Goal: Information Seeking & Learning: Learn about a topic

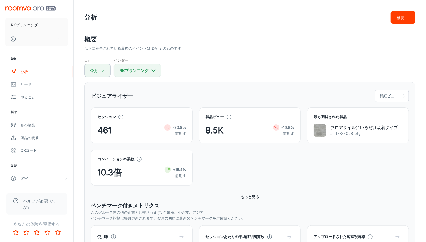
click at [317, 37] on h2 "概要" at bounding box center [250, 39] width 332 height 9
click at [300, 41] on h2 "概要" at bounding box center [250, 39] width 332 height 9
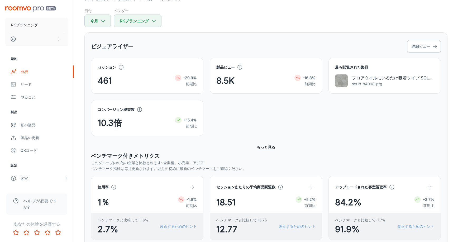
scroll to position [132, 0]
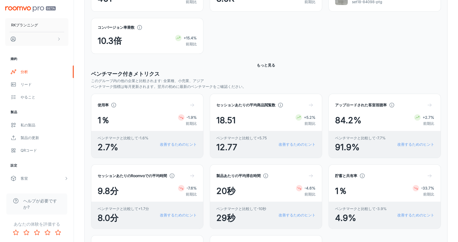
click at [261, 41] on div "コンバージョン率乗数 10.3倍 +15.4% 前期比" at bounding box center [263, 33] width 356 height 42
click at [265, 65] on font "もっと見る" at bounding box center [265, 65] width 18 height 4
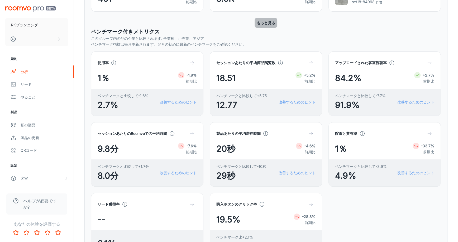
click at [260, 23] on font "もっと見る" at bounding box center [265, 23] width 18 height 4
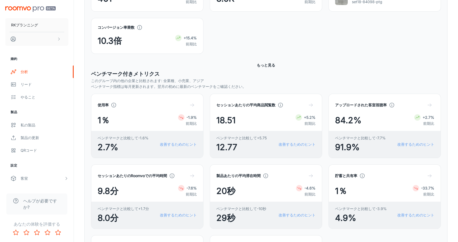
click at [249, 33] on div "コンバージョン率乗数 10.3倍 +15.4% 前期比" at bounding box center [263, 33] width 356 height 42
click at [260, 61] on button "もっと見る" at bounding box center [265, 65] width 23 height 10
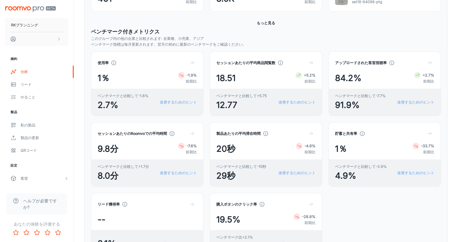
click at [263, 22] on font "もっと見る" at bounding box center [265, 23] width 18 height 4
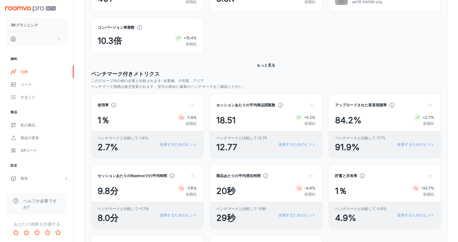
click at [279, 48] on div "コンバージョン率乗数 10.3倍 +15.4% 前期比" at bounding box center [263, 33] width 356 height 42
drag, startPoint x: 257, startPoint y: 26, endPoint x: 267, endPoint y: 39, distance: 16.7
click at [259, 30] on div "コンバージョン率乗数 10.3倍 +15.4% 前期比" at bounding box center [263, 33] width 356 height 42
click at [263, 42] on div "コンバージョン率乗数 10.3倍 +15.4% 前期比" at bounding box center [263, 33] width 356 height 42
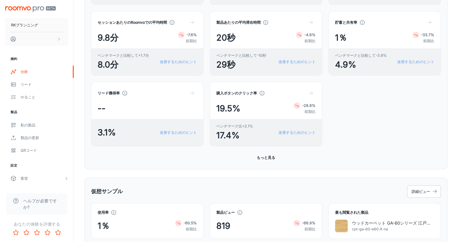
scroll to position [297, 0]
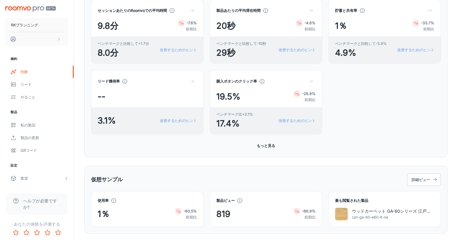
click at [359, 109] on div "セッションあたりのRoomvoでの平均時間 9.8分 -7.6% 前期比 ベンチマークと比較して+1.7分 8.0分 改善するためのヒント 製品あたりの平均滞…" at bounding box center [263, 63] width 356 height 141
click at [363, 111] on div "セッションあたりのRoomvoでの平均時間 9.8分 -7.6% 前期比 ベンチマークと比較して+1.7分 8.0分 改善するためのヒント 製品あたりの平均滞…" at bounding box center [263, 63] width 356 height 141
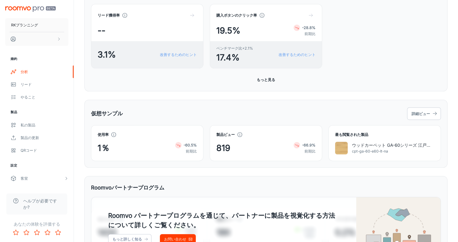
click at [372, 72] on div "セッションあたりのRoomvoでの平均時間 9.8分 -7.6% 前期比 ベンチマークと比較して+1.7分 8.0分 改善するためのヒント 製品あたりの平均滞…" at bounding box center [265, 3] width 349 height 141
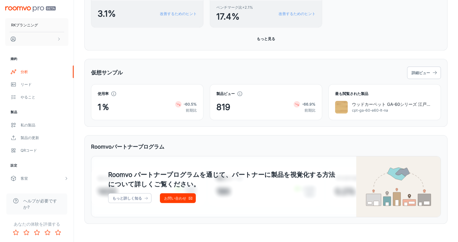
scroll to position [404, 0]
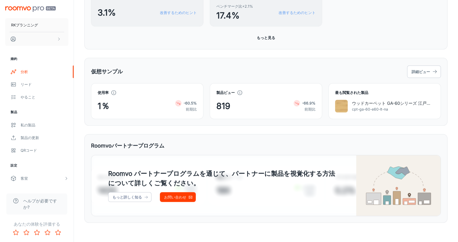
click at [147, 147] on font "Roomvoパートナープログラム" at bounding box center [127, 145] width 73 height 6
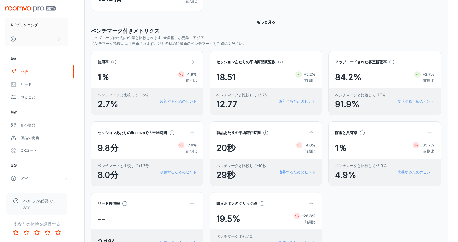
scroll to position [174, 0]
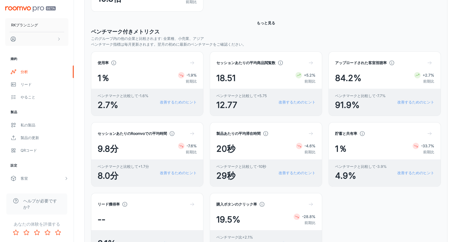
click at [362, 204] on div "セッションあたりのRoomvoでの平均時間 9.8分 -7.6% 前期比 ベンチマークと比較して+1.7分 8.0分 改善するためのヒント 製品あたりの平均滞…" at bounding box center [263, 186] width 356 height 141
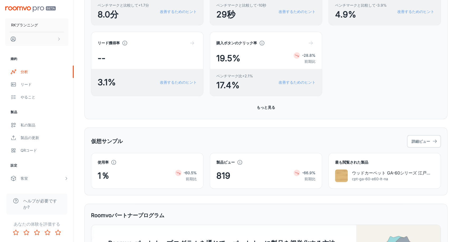
scroll to position [338, 0]
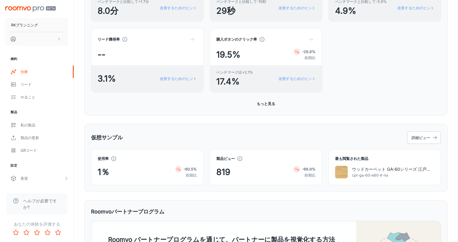
click at [362, 71] on div "セッションあたりのRoomvoでの平均時間 9.8分 -7.6% 前期比 ベンチマークと比較して+1.7分 8.0分 改善するためのヒント 製品あたりの平均滞…" at bounding box center [263, 21] width 356 height 141
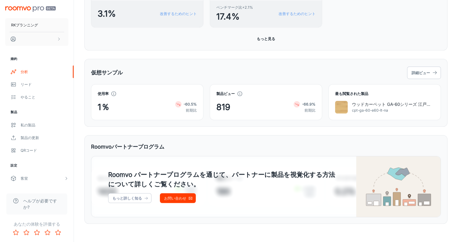
scroll to position [404, 0]
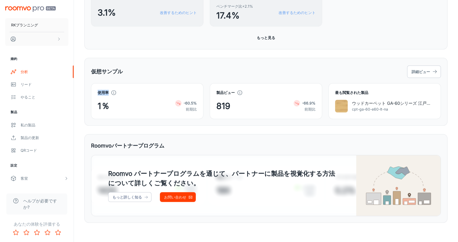
click at [103, 69] on font "仮想サンプル" at bounding box center [107, 71] width 32 height 6
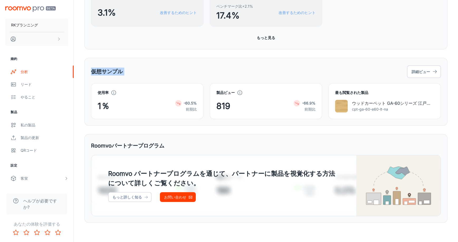
click at [111, 68] on font "仮想サンプル" at bounding box center [107, 71] width 32 height 6
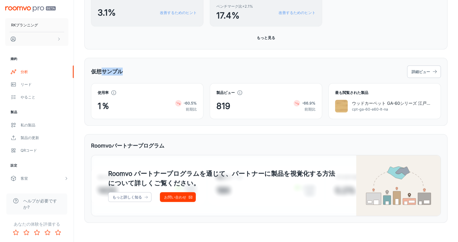
click at [111, 68] on font "仮想サンプル" at bounding box center [107, 71] width 32 height 6
click at [100, 59] on div "仮想サンプル 詳細ビュー 使用率 1％ -60.5% 前期比 製品ビュー 819 -66.9% 前期比 最も閲覧された製品 ウッドカーペット GA-60シリー…" at bounding box center [265, 92] width 363 height 68
click at [102, 73] on font "仮想サンプル" at bounding box center [107, 71] width 32 height 6
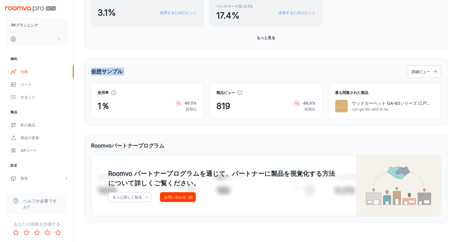
click at [102, 73] on font "仮想サンプル" at bounding box center [107, 71] width 32 height 6
click at [94, 58] on div "仮想サンプル 詳細ビュー 使用率 1％ -60.5% 前期比 製品ビュー 819 -66.9% 前期比 最も閲覧された製品 ウッドカーペット GA-60シリー…" at bounding box center [265, 92] width 363 height 68
click at [96, 68] on font "仮想サンプル" at bounding box center [107, 71] width 32 height 6
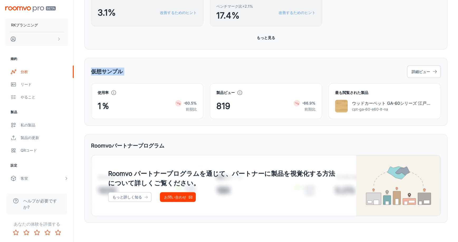
drag, startPoint x: 91, startPoint y: 68, endPoint x: 120, endPoint y: 70, distance: 29.6
click at [120, 70] on font "仮想サンプル" at bounding box center [107, 71] width 32 height 6
click at [106, 58] on div "仮想サンプル 詳細ビュー 使用率 1％ -60.5% 前期比 製品ビュー 819 -66.9% 前期比 最も閲覧された製品 ウッドカーペット GA-60シリー…" at bounding box center [265, 92] width 363 height 68
click at [100, 68] on font "仮想サンプル" at bounding box center [107, 71] width 32 height 6
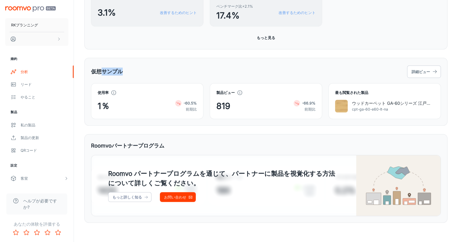
click at [100, 68] on font "仮想サンプル" at bounding box center [107, 71] width 32 height 6
click at [88, 71] on div "仮想サンプル 詳細ビュー 使用率 1％ -60.5% 前期比 製品ビュー 819 -66.9% 前期比 最も閲覧された製品 ウッドカーペット GA-60シリー…" at bounding box center [265, 92] width 363 height 68
drag, startPoint x: 101, startPoint y: 70, endPoint x: 123, endPoint y: 70, distance: 21.1
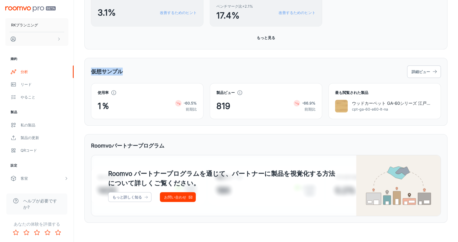
click at [123, 70] on div "仮想サンプル 詳細ビュー 使用率 1％ -60.5% 前期比 製品ビュー 819 -66.9% 前期比 最も閲覧された製品 ウッドカーペット GA-60シリー…" at bounding box center [265, 92] width 363 height 68
click at [123, 70] on div "仮想サンプル 詳細ビュー" at bounding box center [265, 71] width 349 height 14
drag, startPoint x: 92, startPoint y: 71, endPoint x: 88, endPoint y: 71, distance: 3.4
click at [88, 71] on div "仮想サンプル 詳細ビュー 使用率 1％ -60.5% 前期比 製品ビュー 819 -66.9% 前期比 最も閲覧された製品 ウッドカーペット GA-60シリー…" at bounding box center [265, 92] width 363 height 68
drag, startPoint x: 89, startPoint y: 69, endPoint x: 93, endPoint y: 56, distance: 13.8
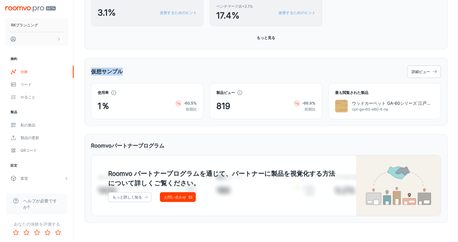
click at [89, 69] on div "仮想サンプル 詳細ビュー 使用率 1％ -60.5% 前期比 製品ビュー 819 -66.9% 前期比 最も閲覧された製品 ウッドカーペット GA-60シリー…" at bounding box center [265, 92] width 363 height 68
drag, startPoint x: 90, startPoint y: 68, endPoint x: 121, endPoint y: 71, distance: 31.0
click at [121, 71] on div "仮想サンプル 詳細ビュー 使用率 1％ -60.5% 前期比 製品ビュー 819 -66.9% 前期比 最も閲覧された製品 ウッドカーペット GA-60シリー…" at bounding box center [265, 92] width 363 height 68
click at [120, 71] on font "仮想サンプル" at bounding box center [107, 71] width 32 height 6
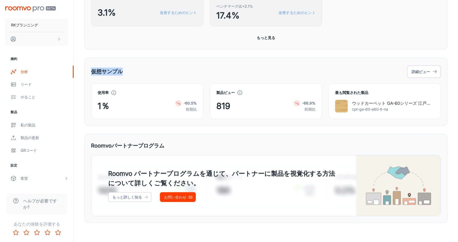
drag, startPoint x: 120, startPoint y: 69, endPoint x: 92, endPoint y: 69, distance: 27.9
click at [92, 69] on font "仮想サンプル" at bounding box center [107, 71] width 32 height 6
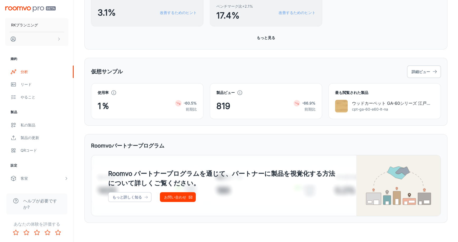
click at [84, 97] on div "仮想サンプル 詳細ビュー 使用率 1％ -60.5% 前期比 製品ビュー 819 -66.9% 前期比 最も閲覧された製品 ウッドカーペット GA-60シリー…" at bounding box center [265, 92] width 363 height 68
click at [84, 102] on div "仮想サンプル 詳細ビュー 使用率 1％ -60.5% 前期比 製品ビュー 819 -66.9% 前期比 最も閲覧された製品 ウッドカーペット GA-60シリー…" at bounding box center [265, 92] width 363 height 68
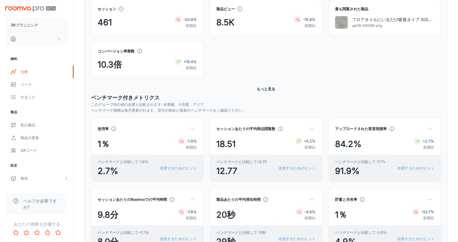
click at [217, 82] on div "コンバージョン率乗数 10.3倍 +15.4% 前期比" at bounding box center [265, 63] width 349 height 42
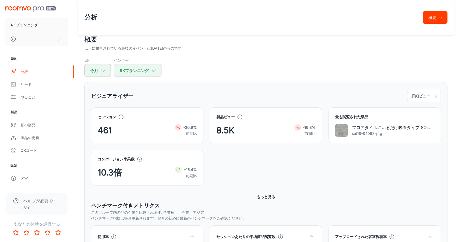
scroll to position [0, 0]
click at [257, 90] on div "ビジュアライザー 詳細ビュー" at bounding box center [265, 96] width 349 height 14
click at [256, 89] on div "ビジュアライザー 詳細ビュー" at bounding box center [265, 96] width 349 height 14
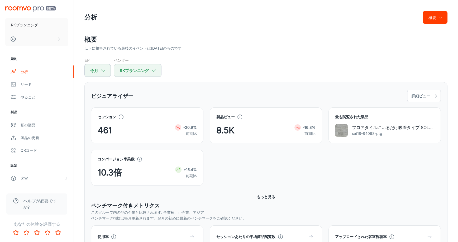
click at [268, 76] on div "日付 今月 ベンダー RKプランニング" at bounding box center [265, 66] width 363 height 19
